Goal: Entertainment & Leisure: Consume media (video, audio)

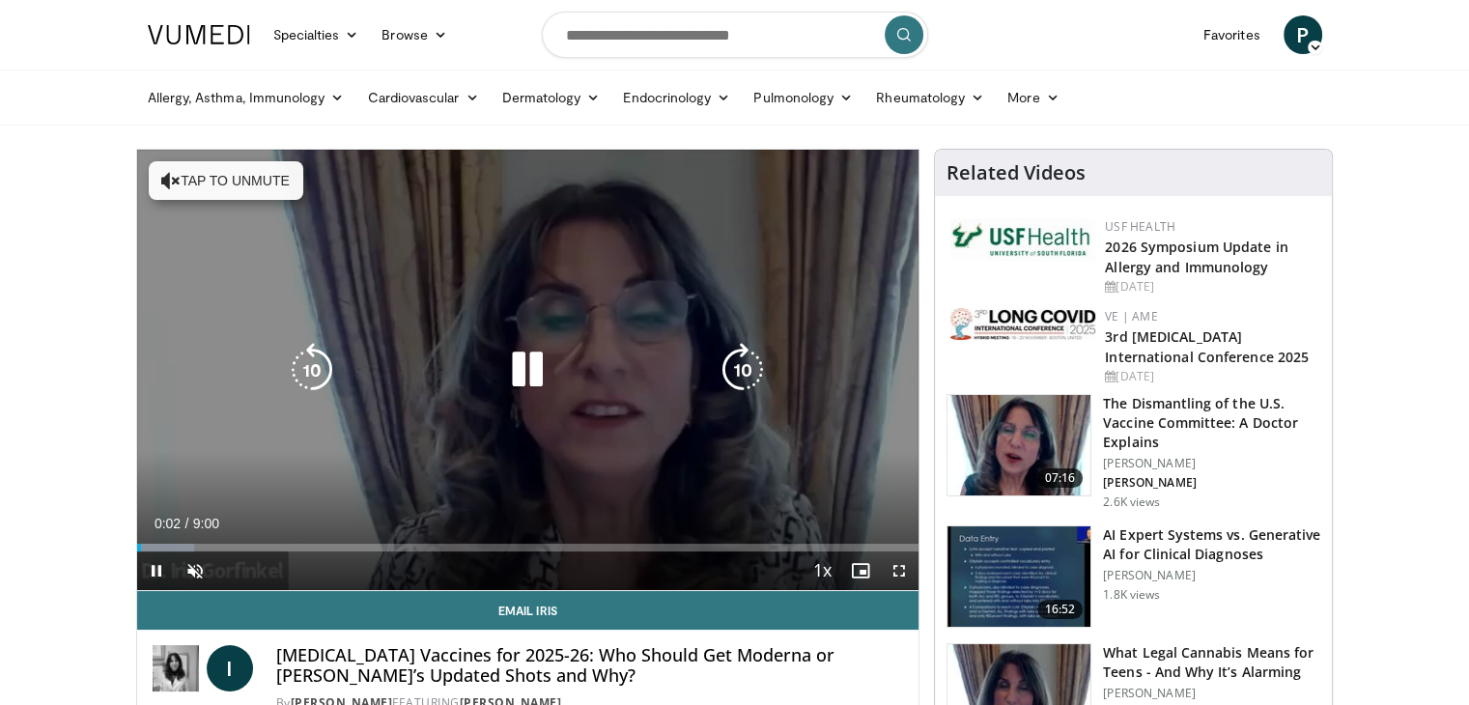
click at [247, 185] on button "Tap to unmute" at bounding box center [226, 180] width 154 height 39
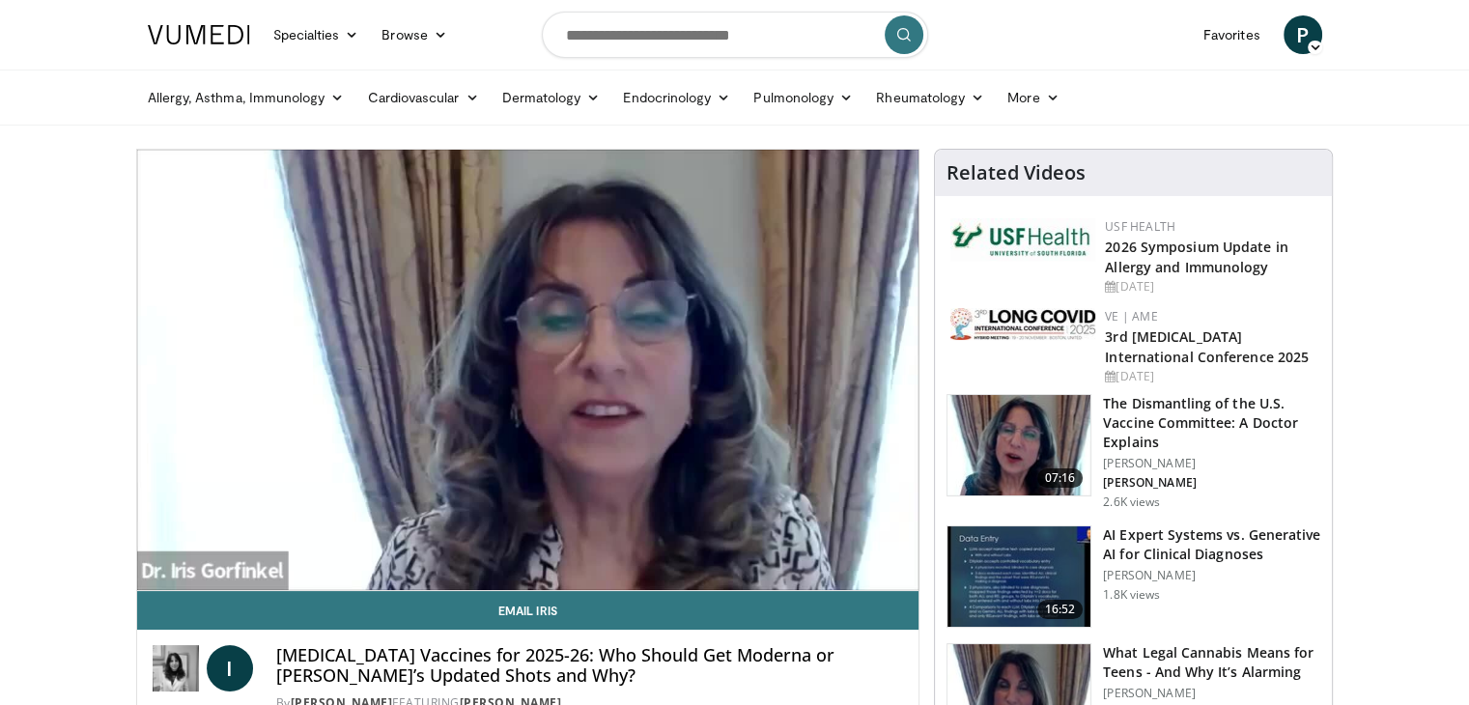
click at [247, 185] on div "10 seconds Tap to unmute" at bounding box center [528, 370] width 782 height 440
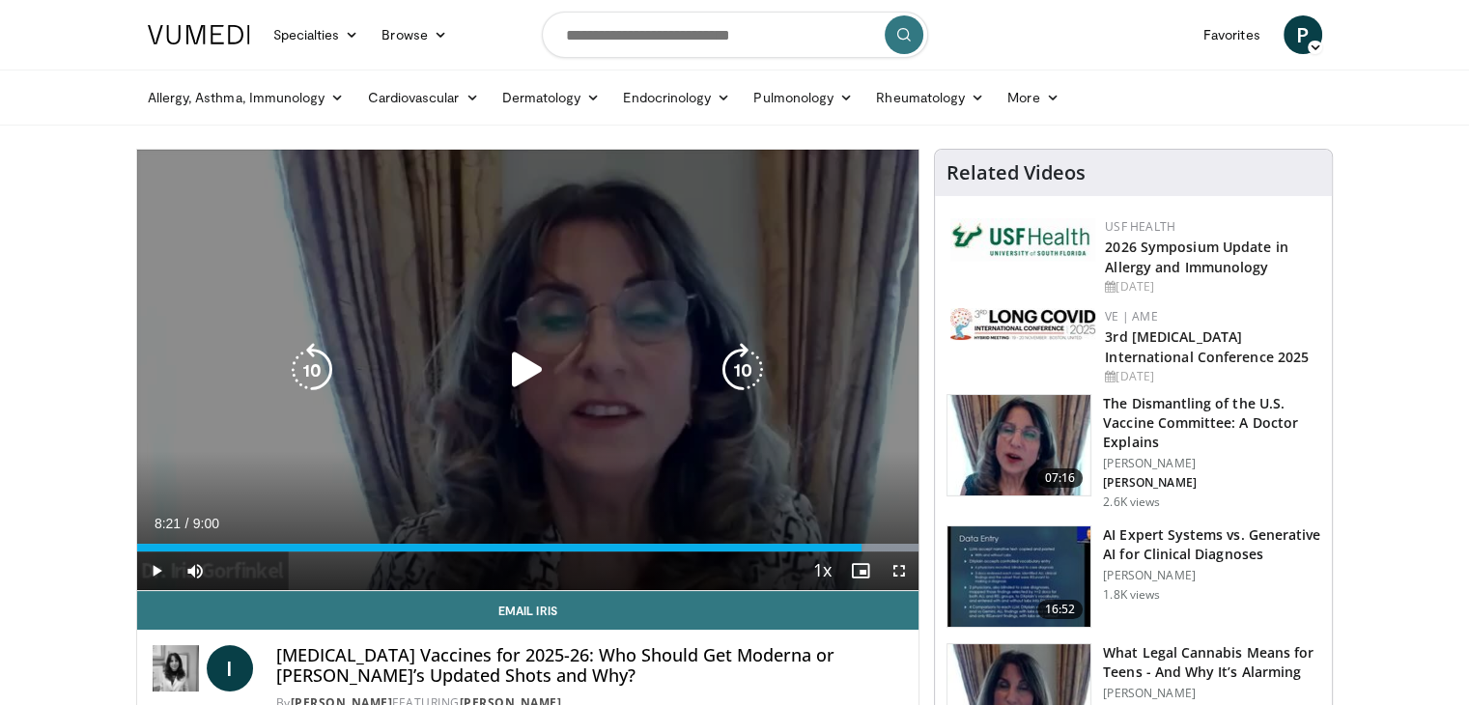
click at [537, 356] on icon "Video Player" at bounding box center [527, 370] width 54 height 54
